Goal: Transaction & Acquisition: Download file/media

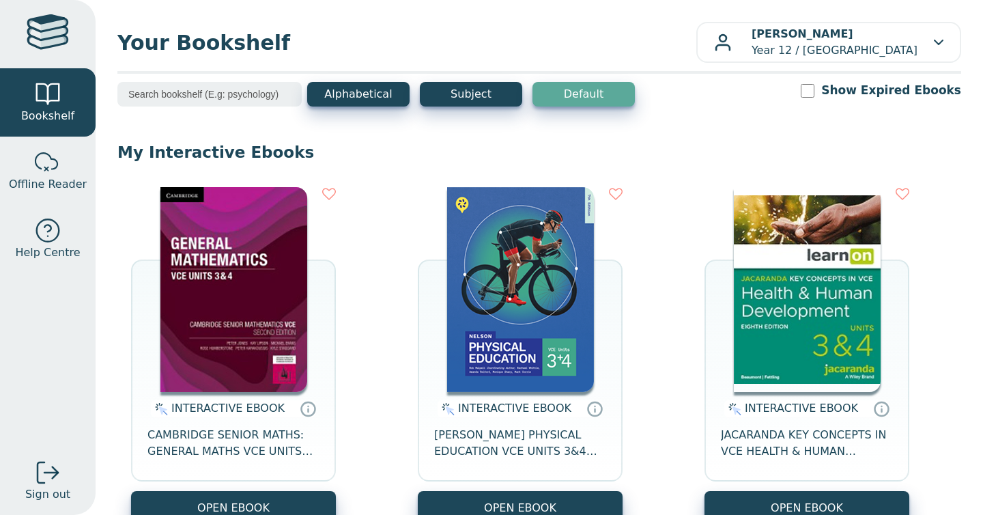
click at [483, 244] on img at bounding box center [520, 289] width 147 height 205
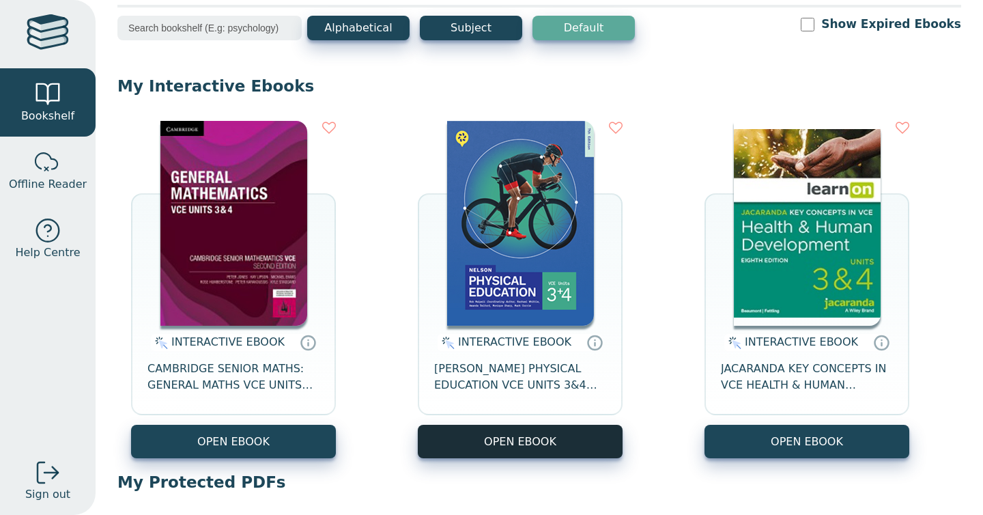
click at [491, 441] on button "OPEN EBOOK" at bounding box center [520, 441] width 205 height 33
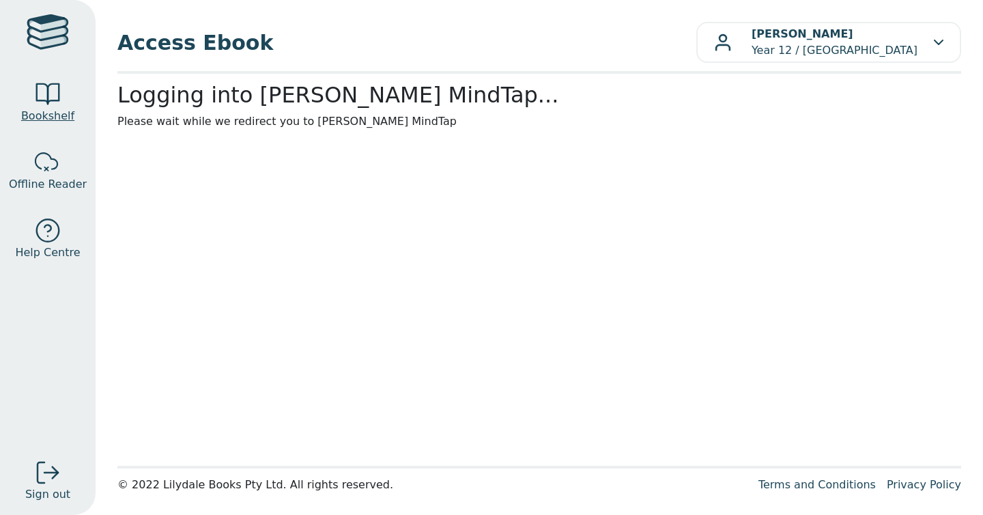
click at [68, 126] on link "Bookshelf" at bounding box center [48, 102] width 96 height 68
